Goal: Task Accomplishment & Management: Use online tool/utility

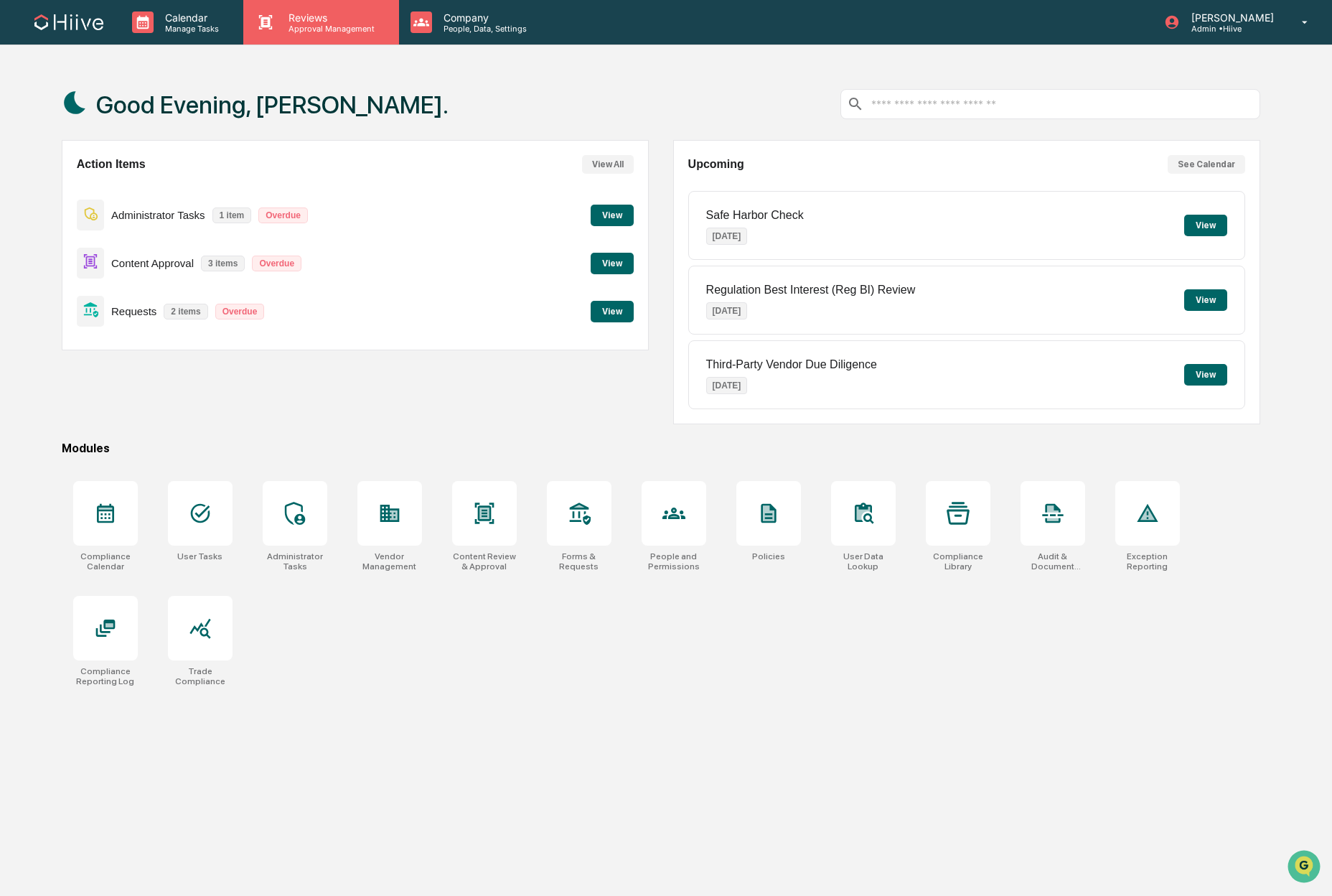
click at [300, 12] on p "Reviews" at bounding box center [330, 18] width 105 height 12
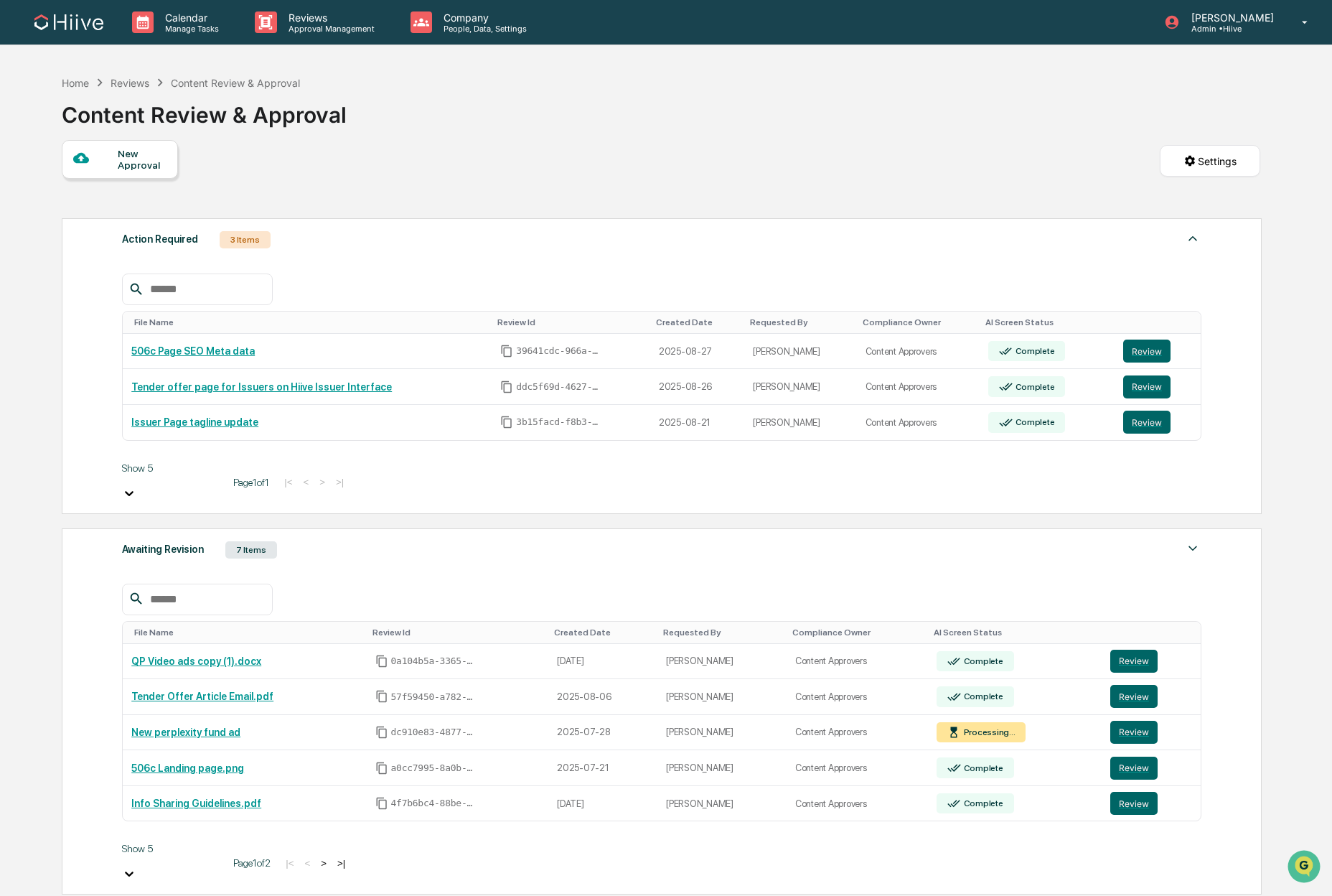
click at [185, 540] on div "Awaiting Revision" at bounding box center [163, 549] width 82 height 19
click at [317, 858] on button ">" at bounding box center [324, 863] width 15 height 12
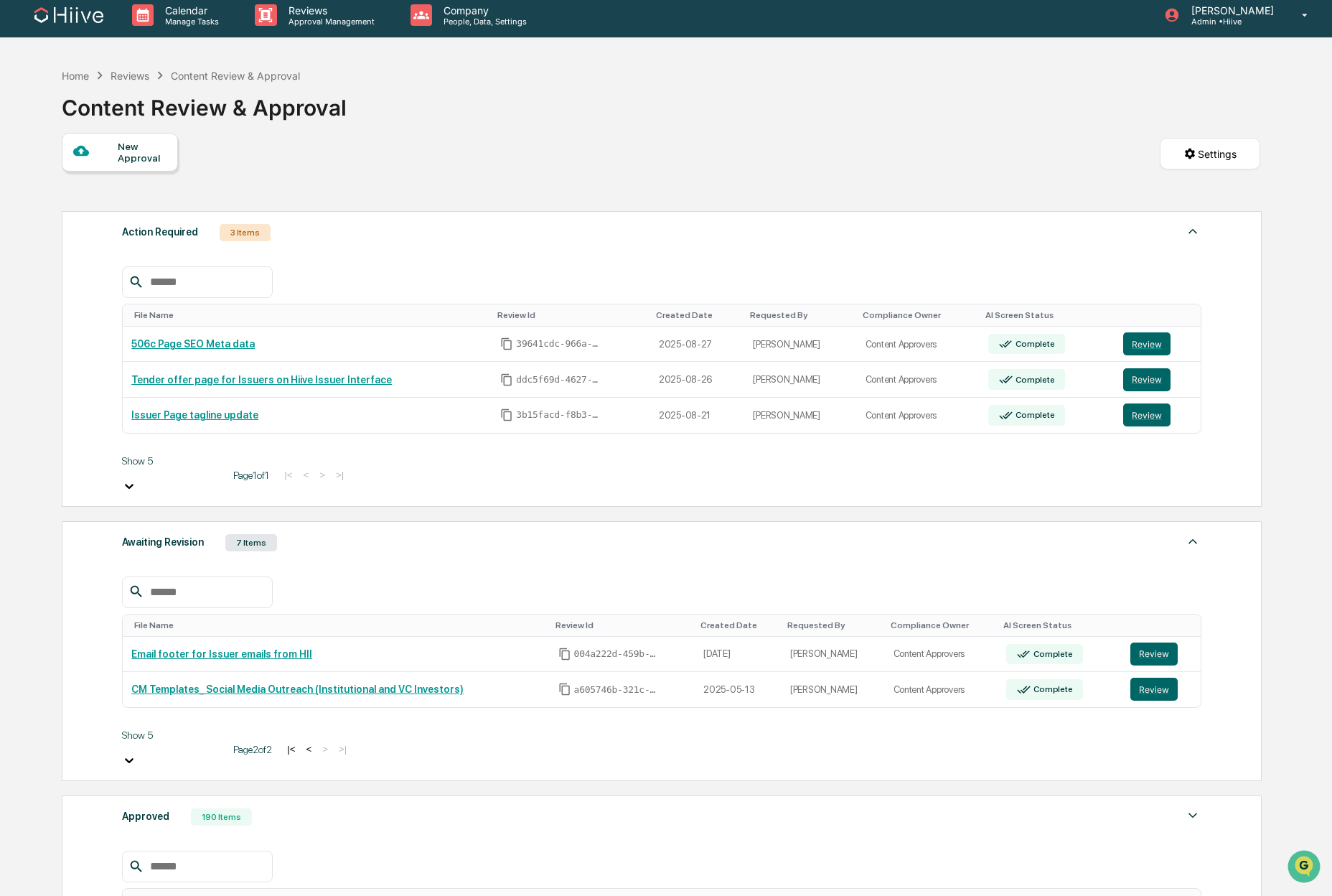
scroll to position [72, 0]
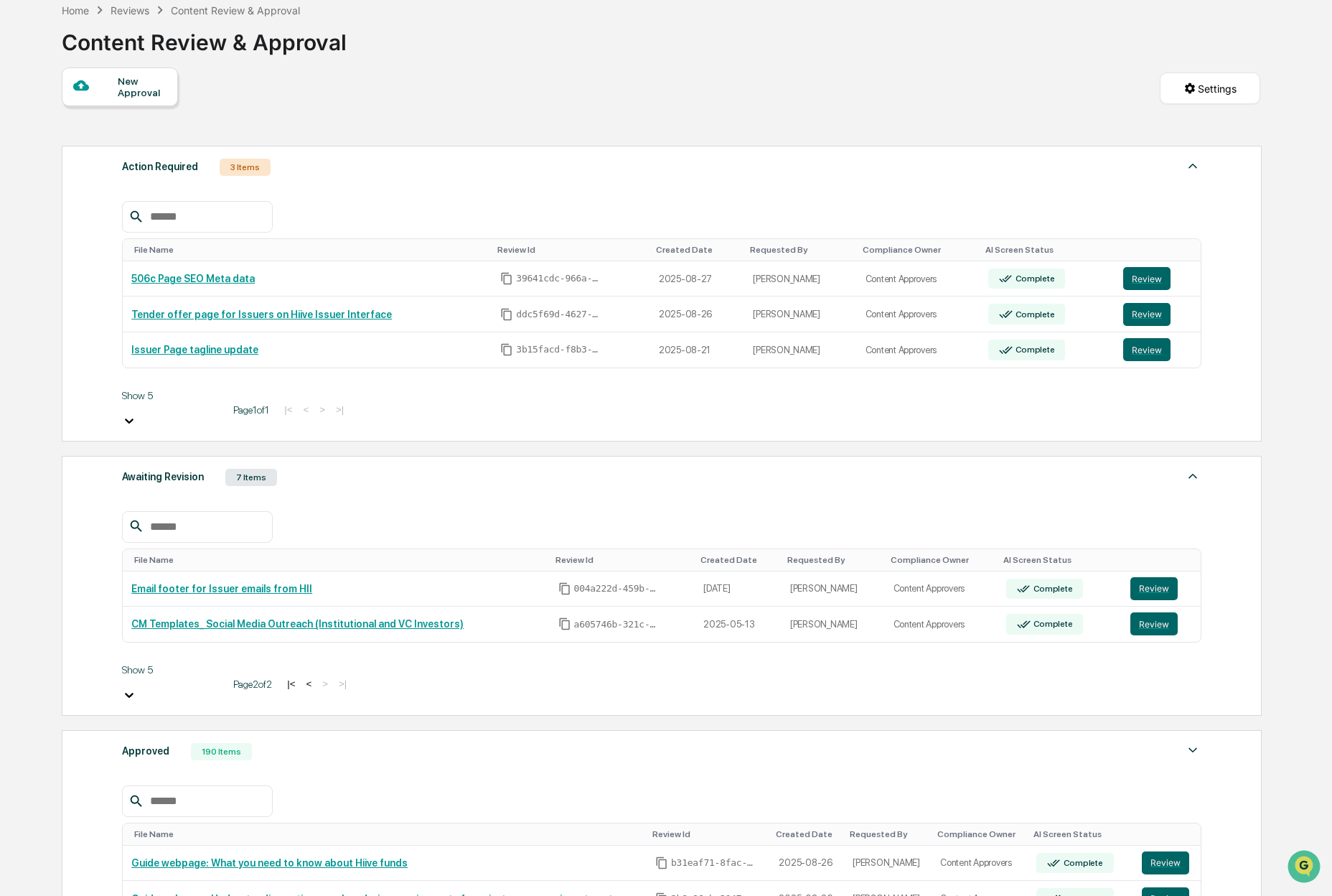
click at [120, 730] on div "Approved 190 Items File Name Review Id Created Date Requested By Compliance Own…" at bounding box center [662, 914] width 1201 height 367
click at [141, 742] on div "Approved" at bounding box center [146, 751] width 47 height 19
click at [229, 792] on input "text" at bounding box center [205, 801] width 122 height 19
type input "*******"
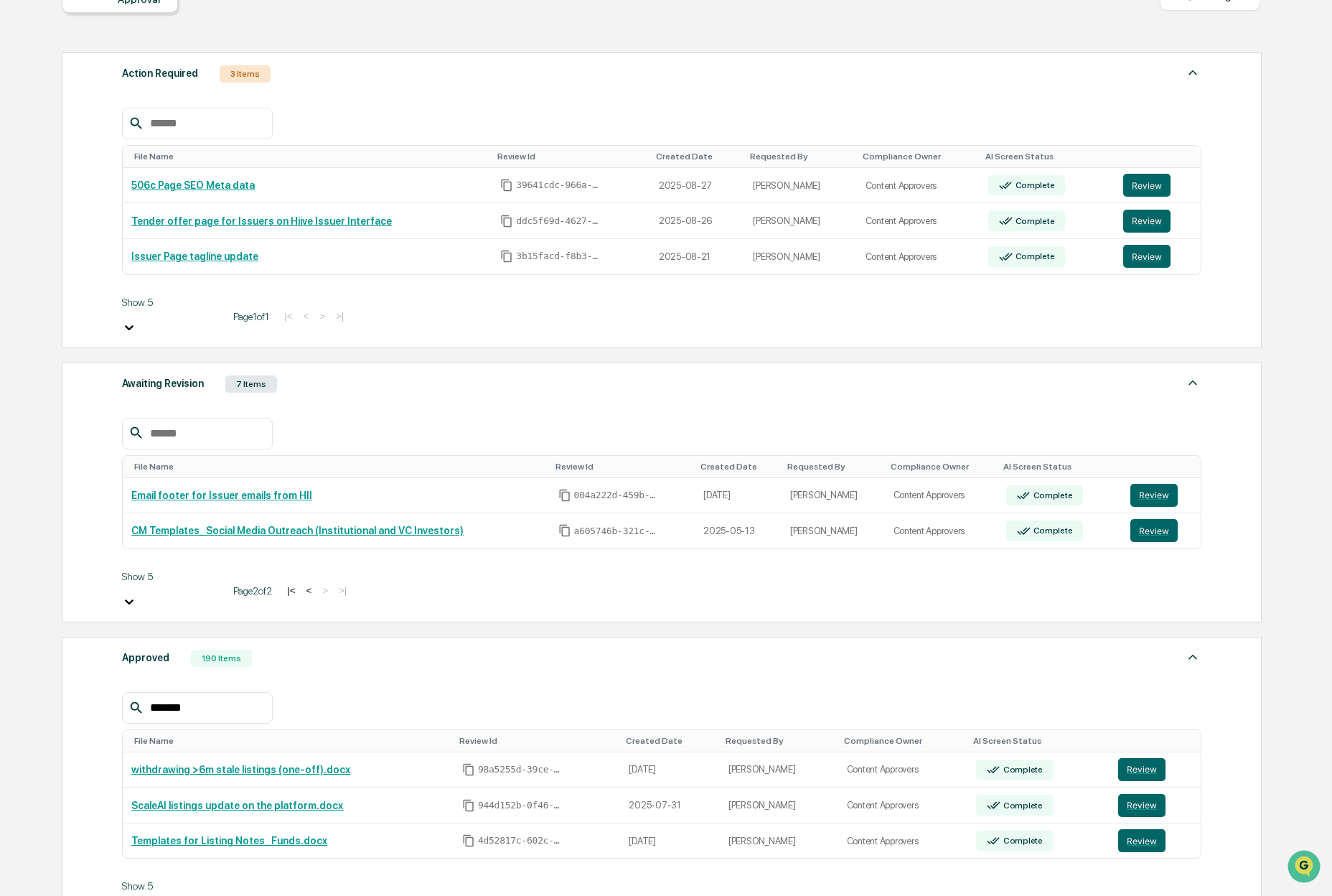
scroll to position [332, 0]
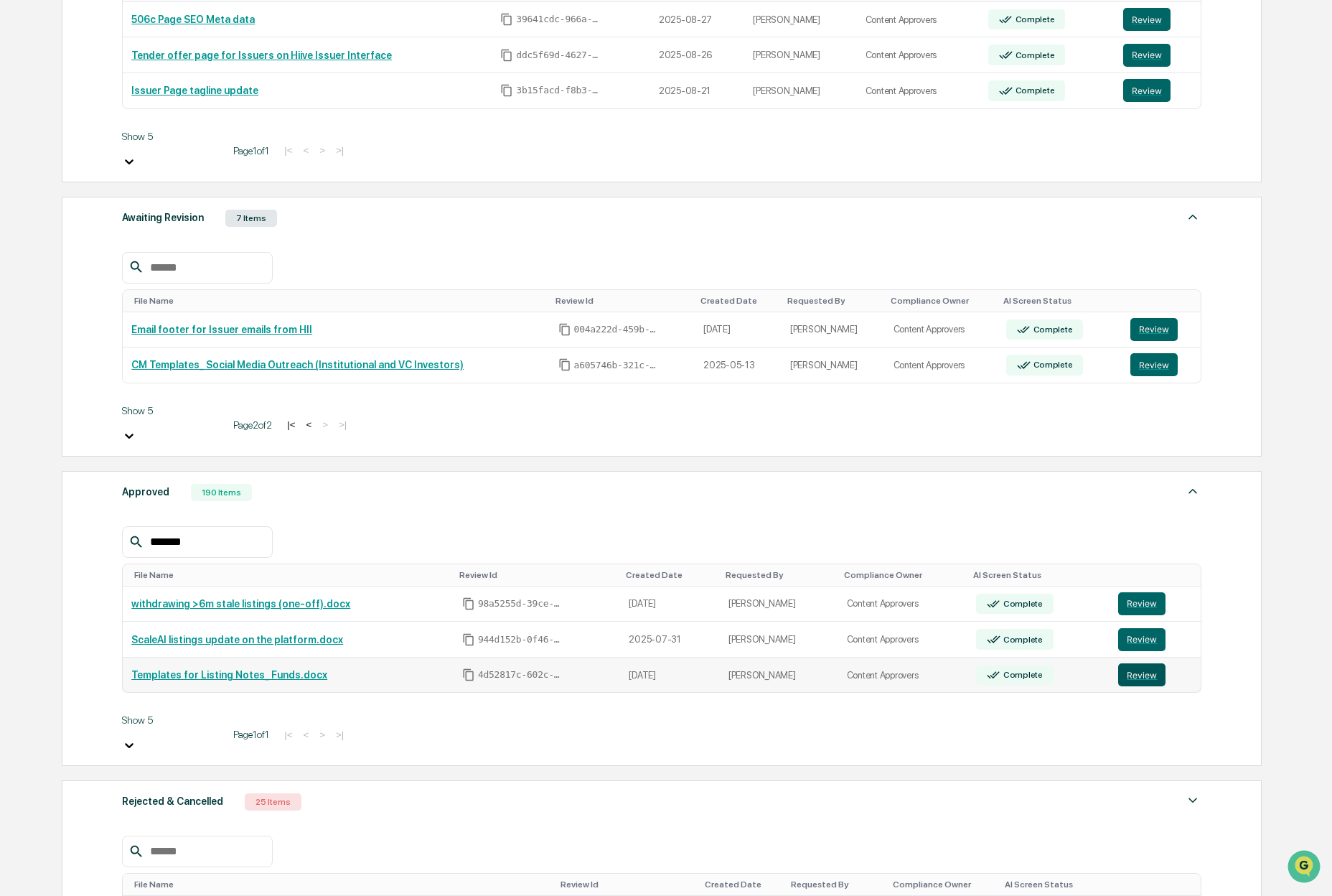
click at [1147, 663] on button "Review" at bounding box center [1143, 674] width 47 height 23
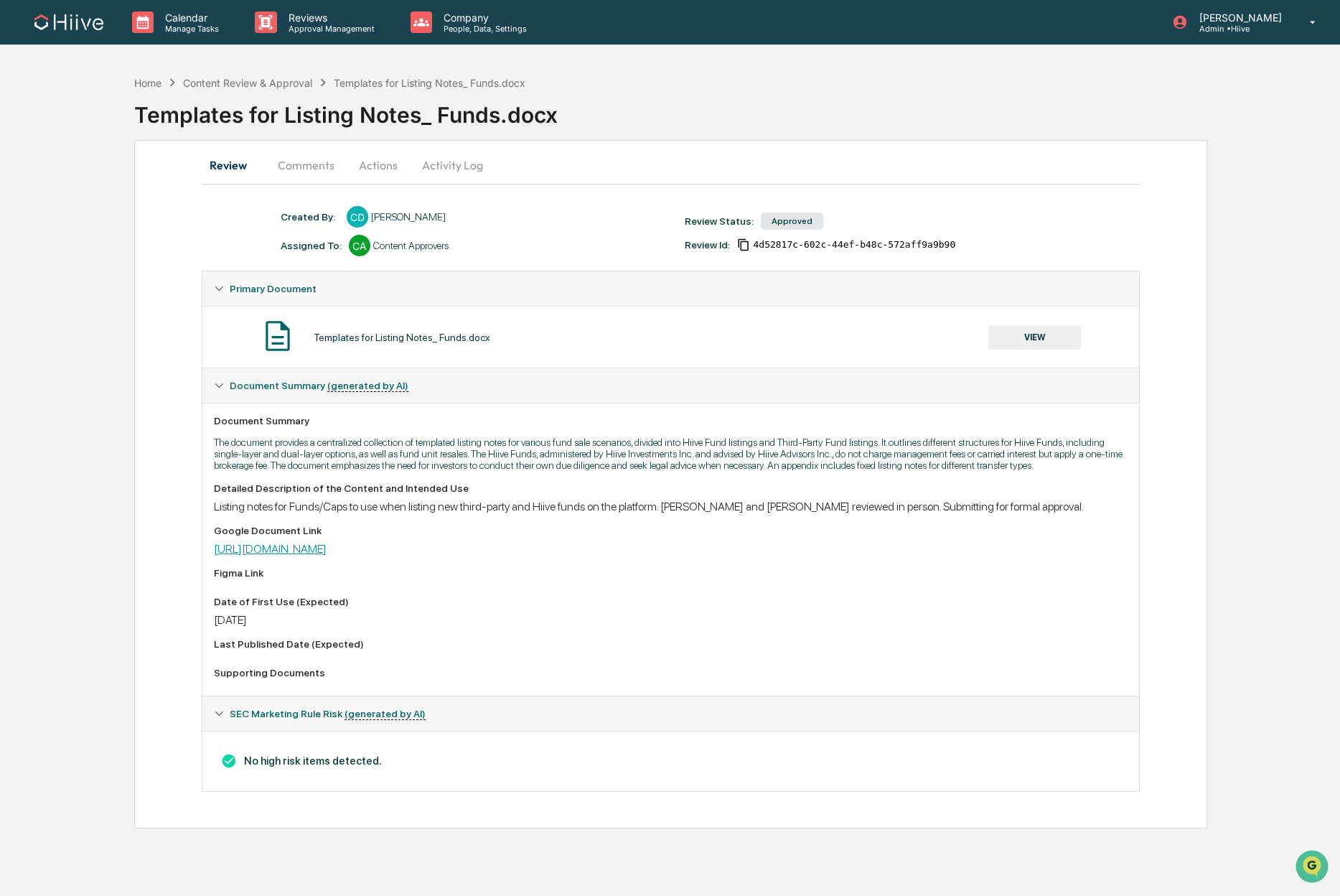
click at [308, 556] on link "[URL][DOMAIN_NAME]" at bounding box center [270, 549] width 112 height 14
